Goal: Information Seeking & Learning: Learn about a topic

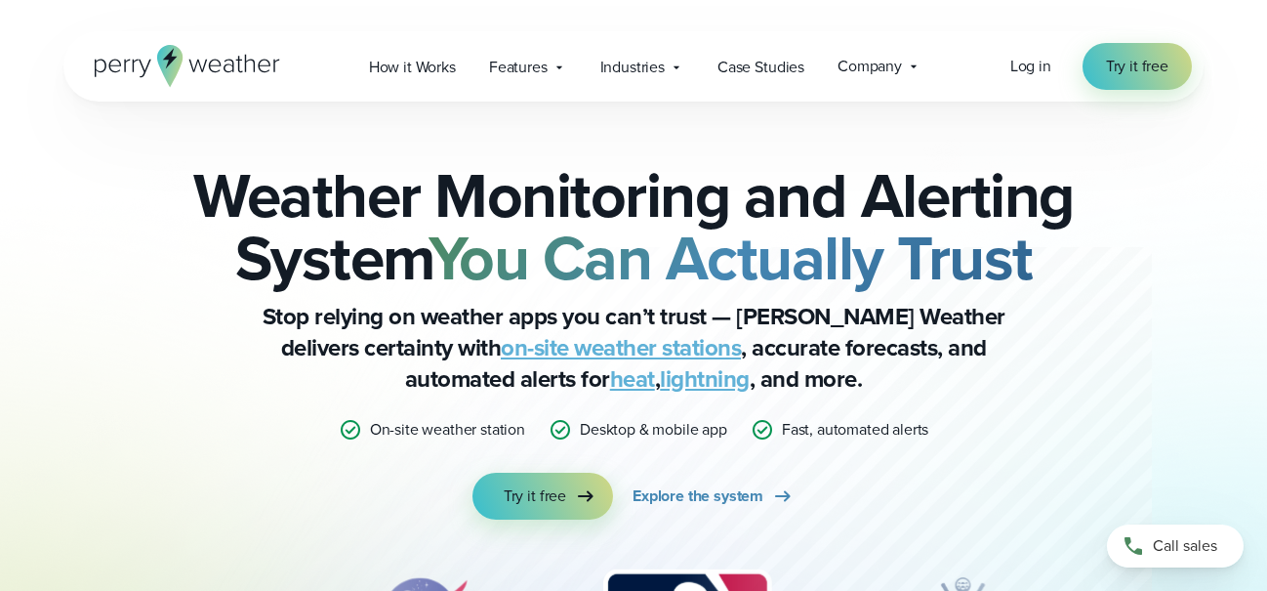
drag, startPoint x: 1024, startPoint y: 186, endPoint x: 1057, endPoint y: 227, distance: 52.0
drag, startPoint x: 1057, startPoint y: 227, endPoint x: 1145, endPoint y: 365, distance: 164.2
click at [1145, 365] on div "Weather Monitoring and Alerting System You Can Actually Trust Stop relying on w…" at bounding box center [633, 431] width 1140 height 658
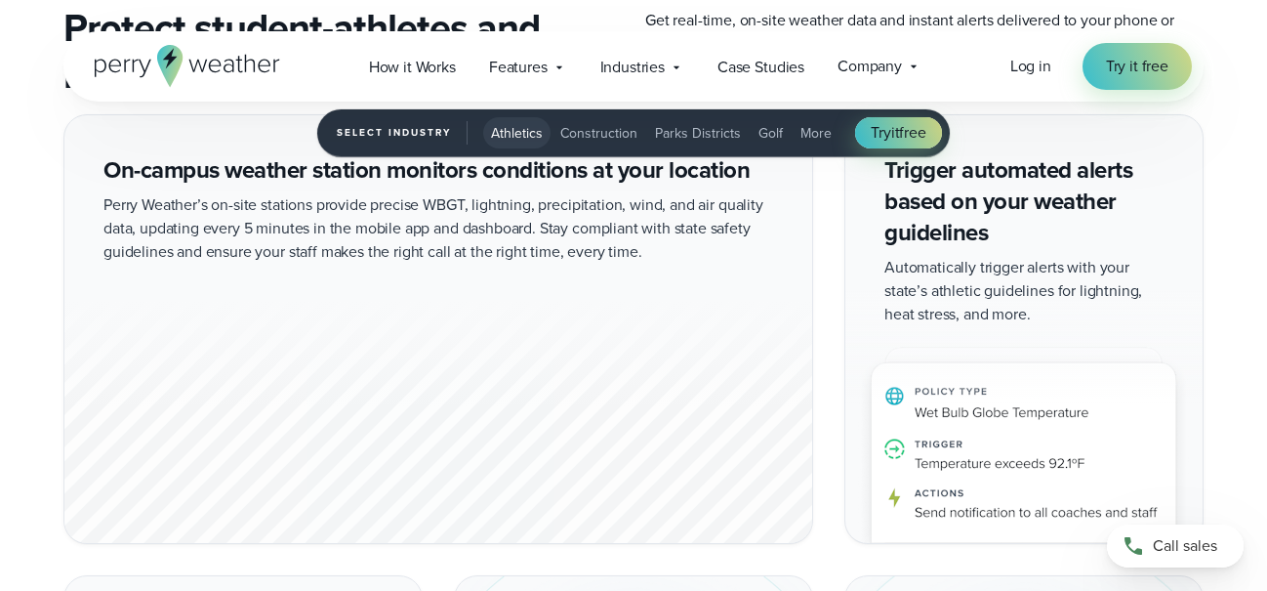
scroll to position [2832, 0]
